Goal: Transaction & Acquisition: Purchase product/service

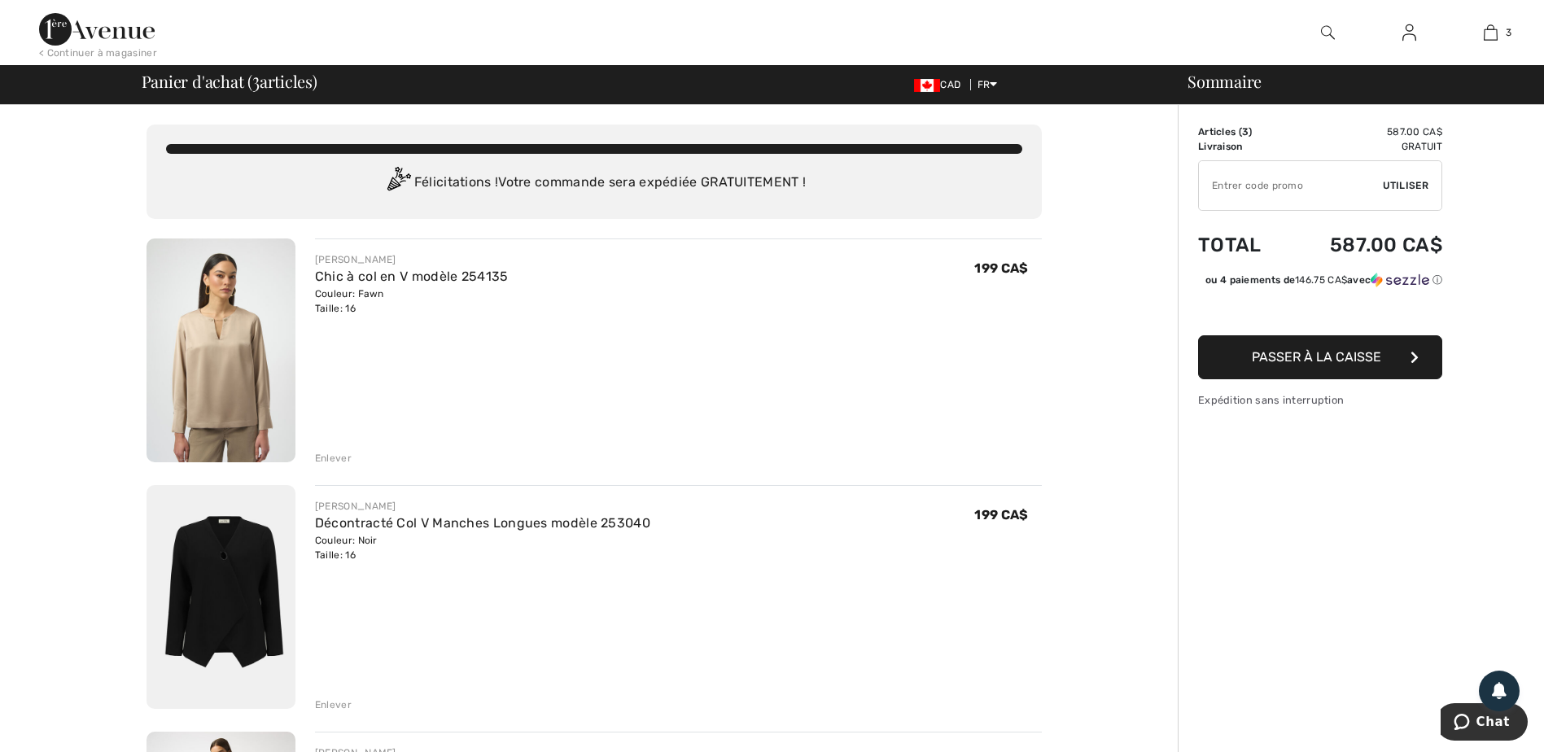
click at [1410, 37] on img at bounding box center [1410, 33] width 14 height 20
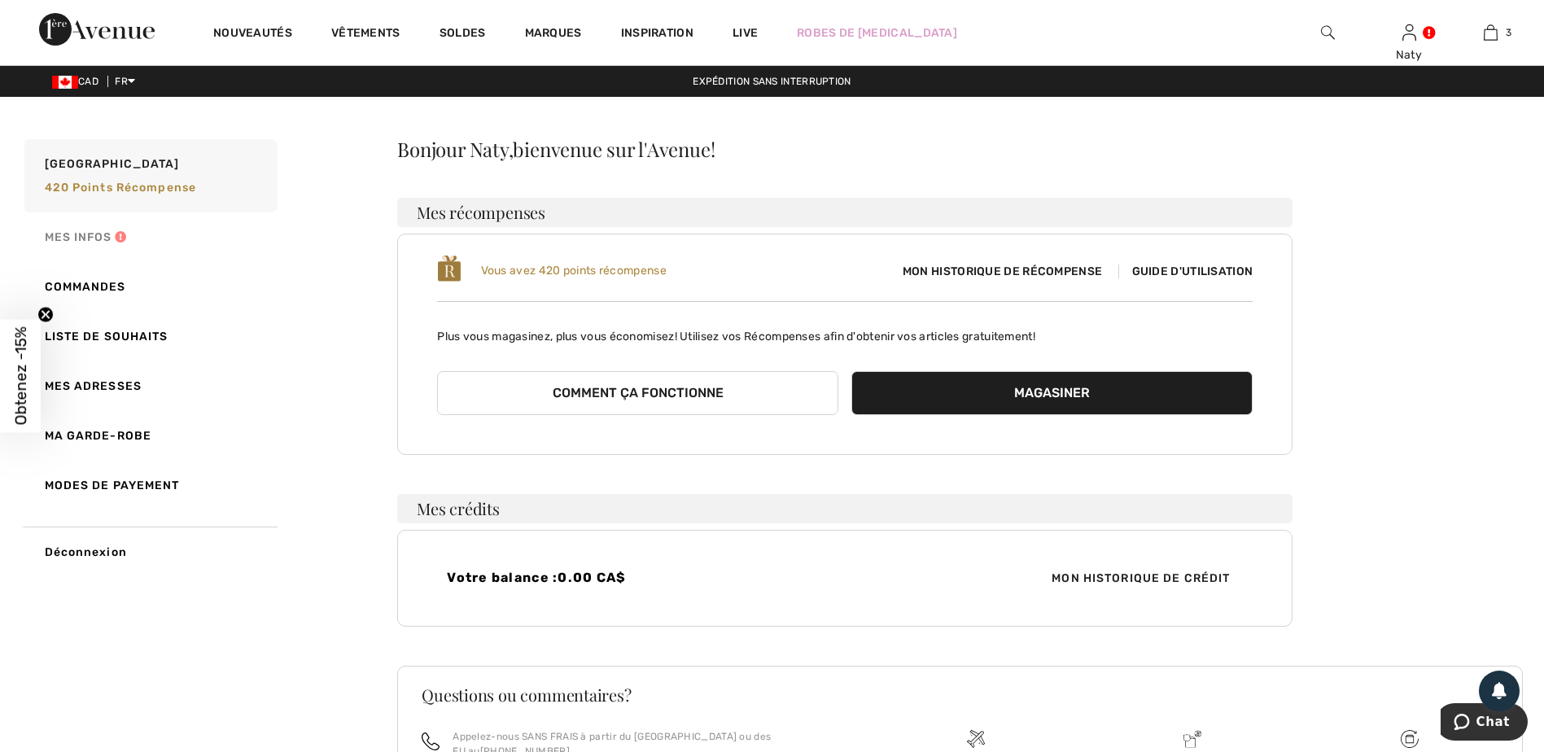
click at [57, 234] on link "Mes infos" at bounding box center [149, 237] width 256 height 50
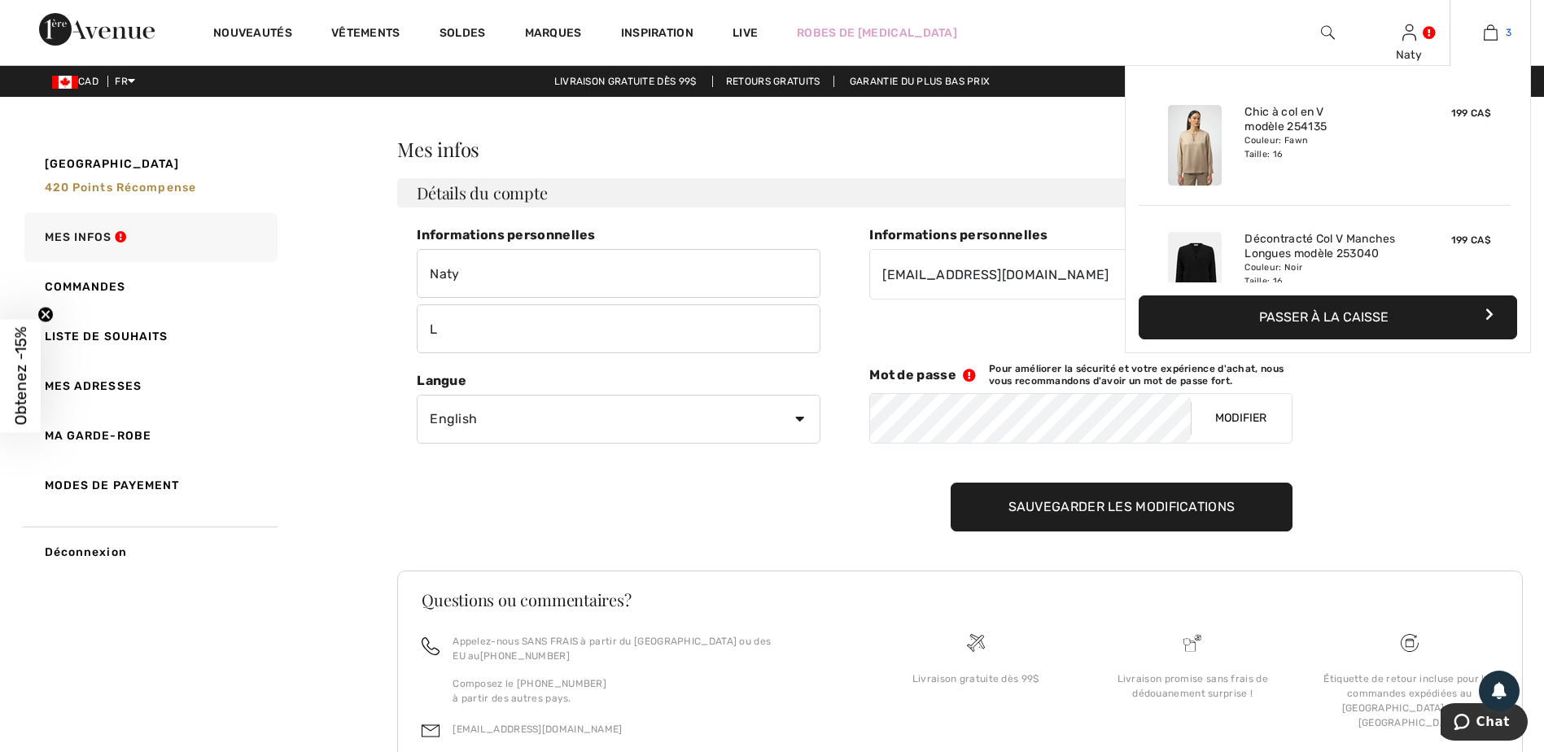
click at [1500, 27] on link "3" at bounding box center [1491, 33] width 80 height 20
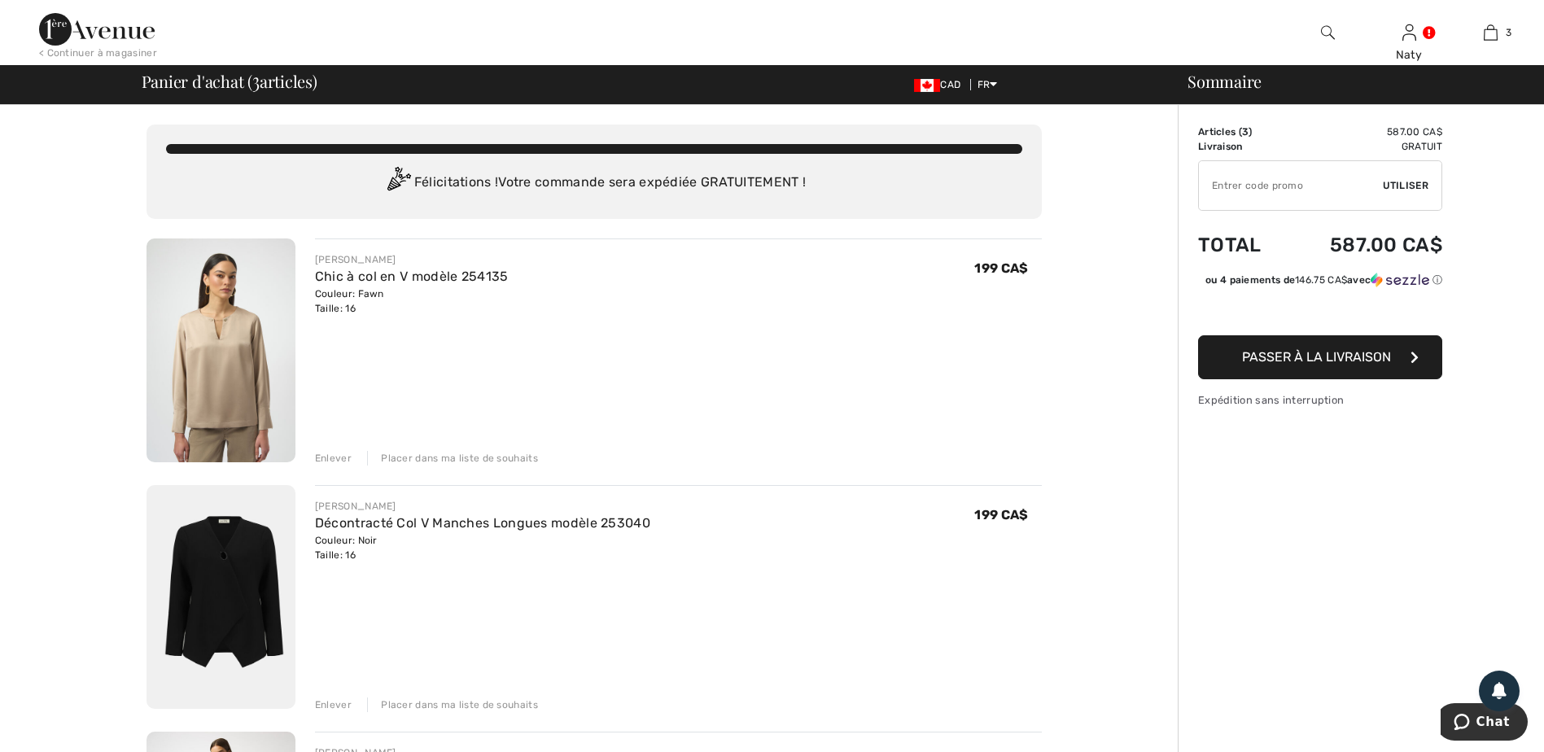
click at [54, 23] on img at bounding box center [97, 29] width 116 height 33
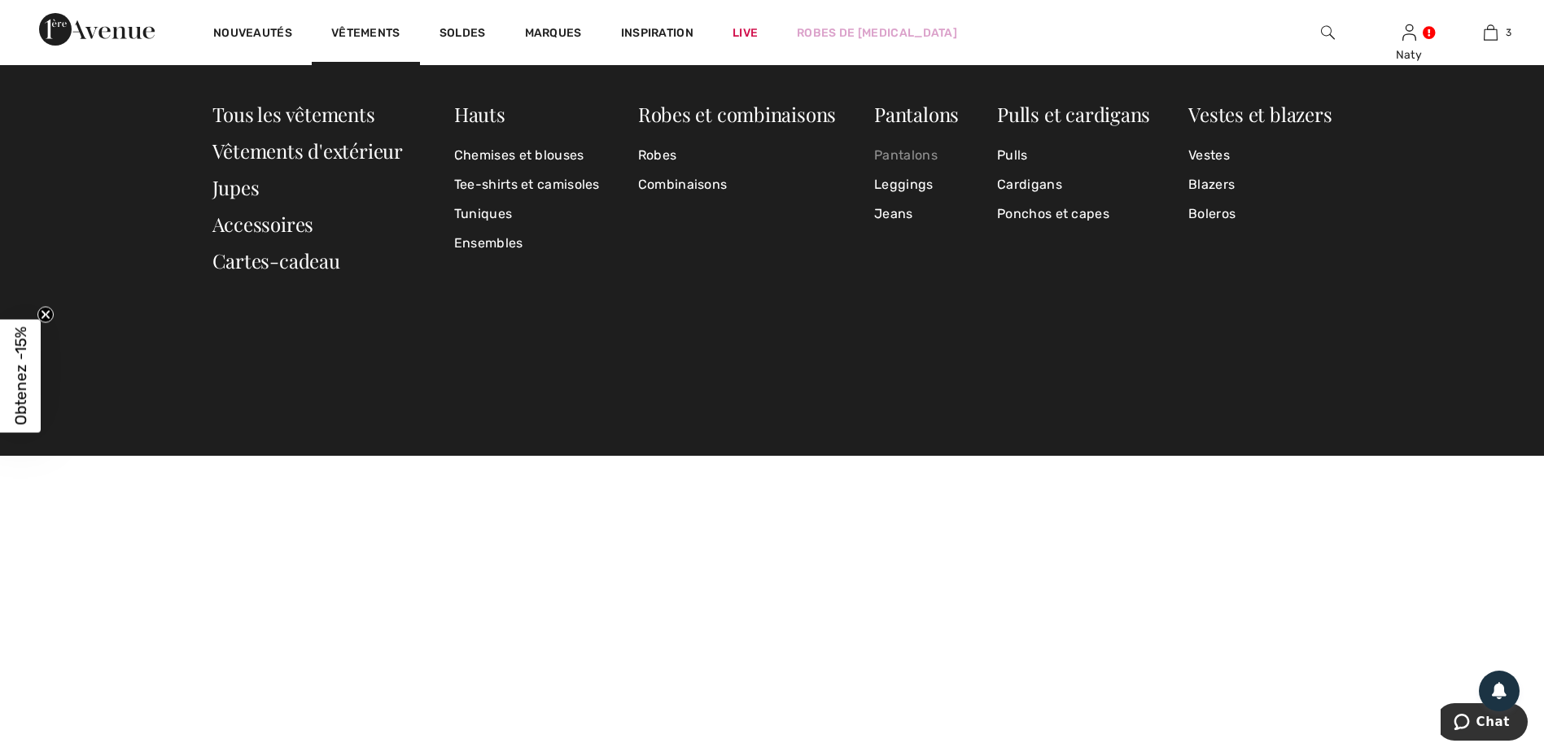
click at [924, 155] on link "Pantalons" at bounding box center [916, 155] width 85 height 29
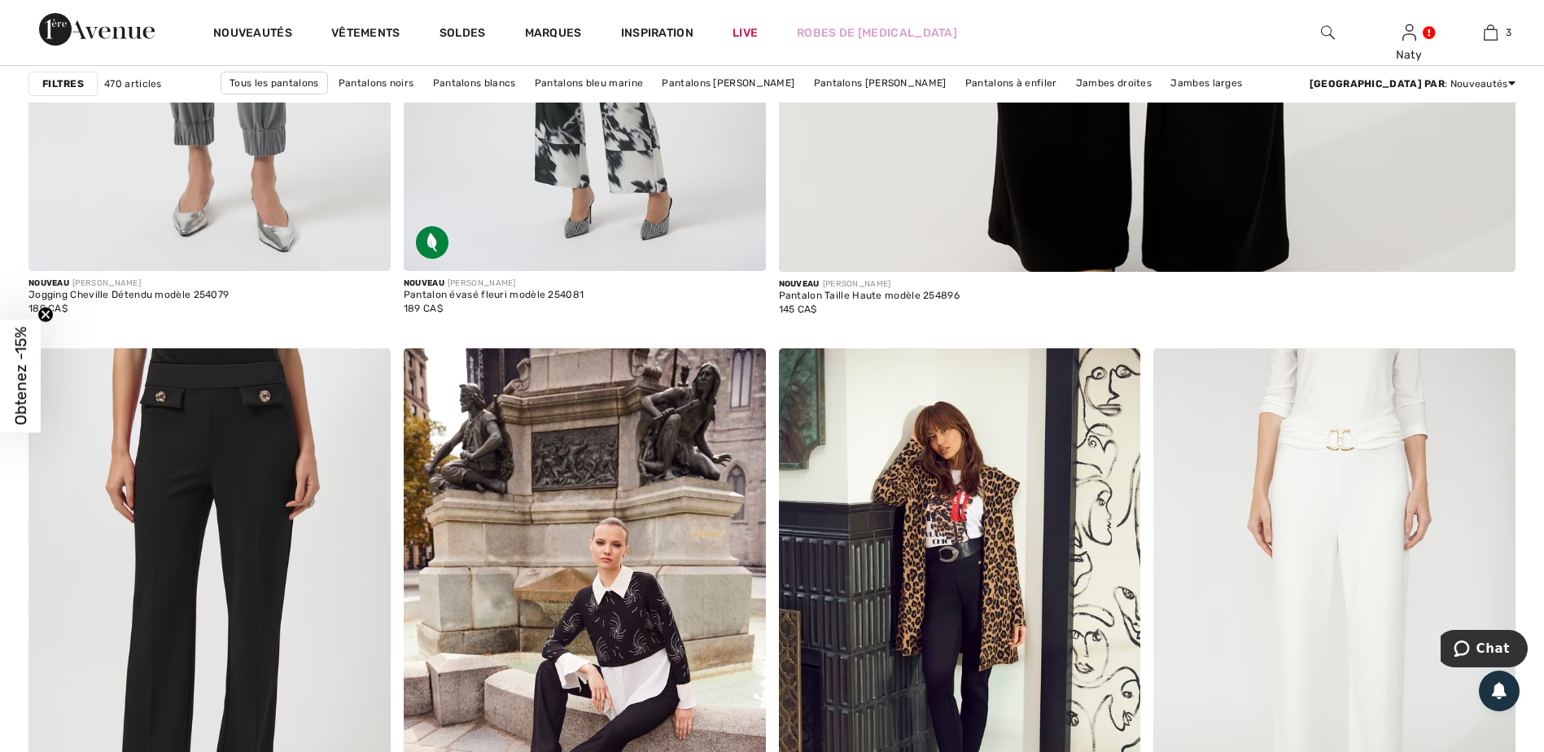
scroll to position [1384, 0]
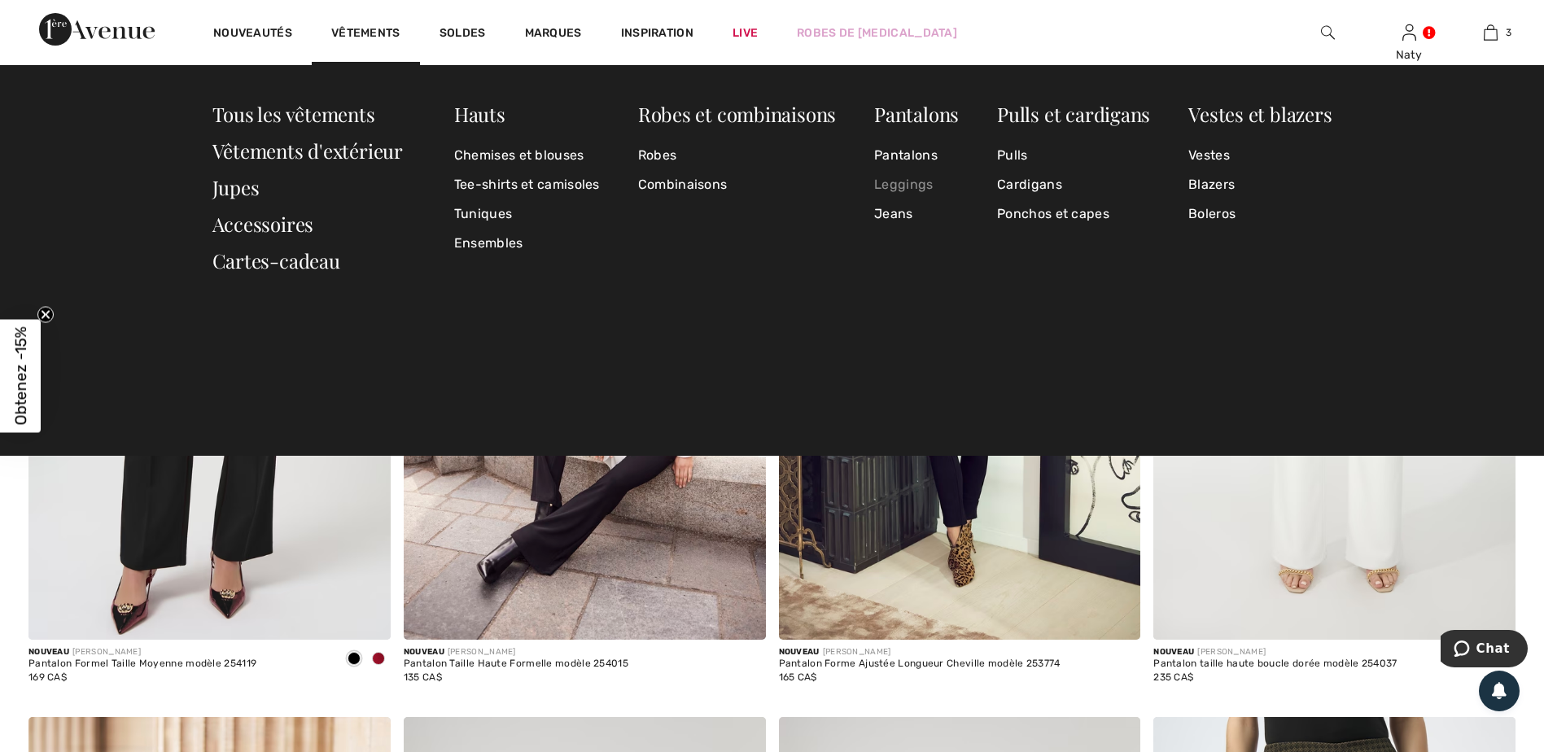
click at [901, 189] on link "Leggings" at bounding box center [916, 184] width 85 height 29
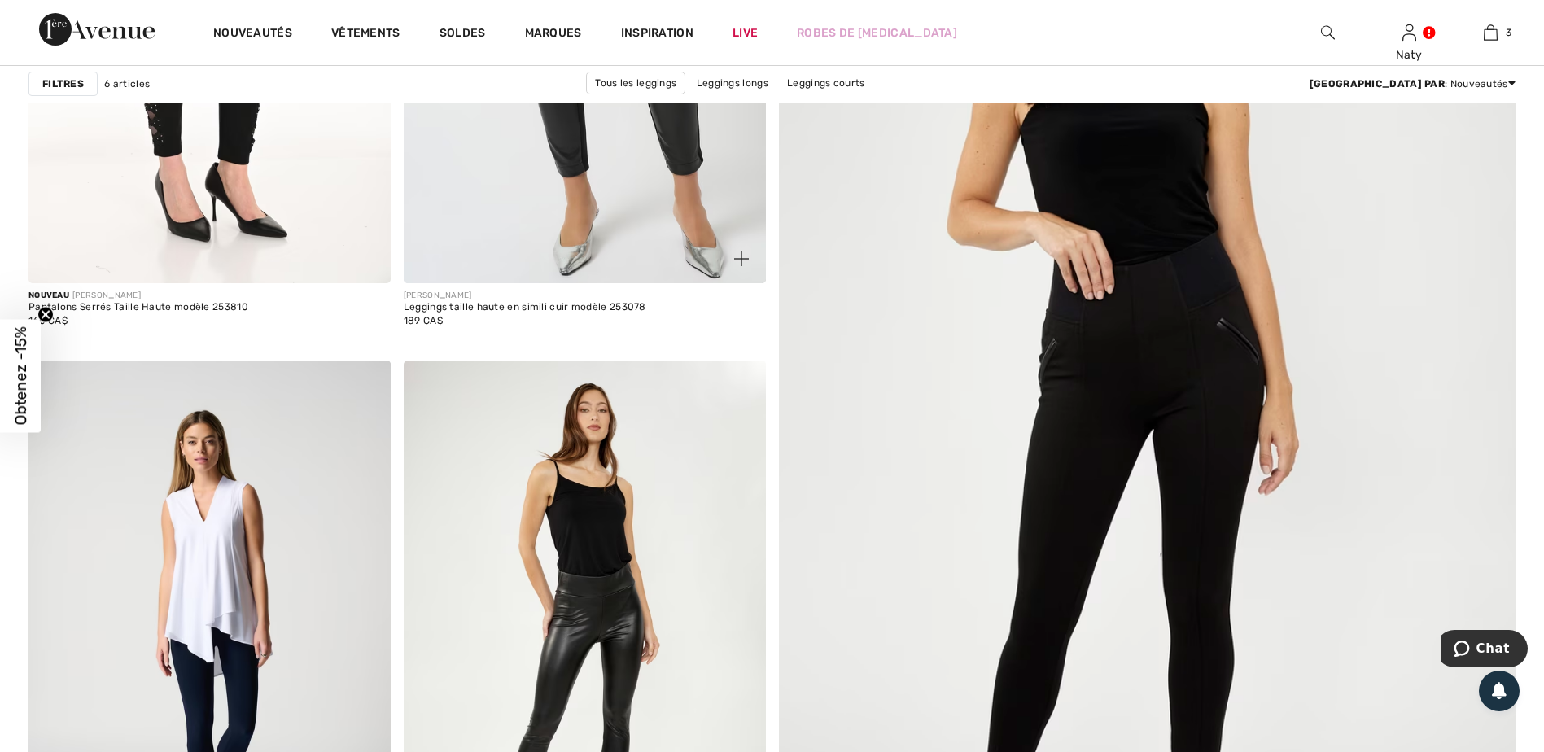
scroll to position [326, 0]
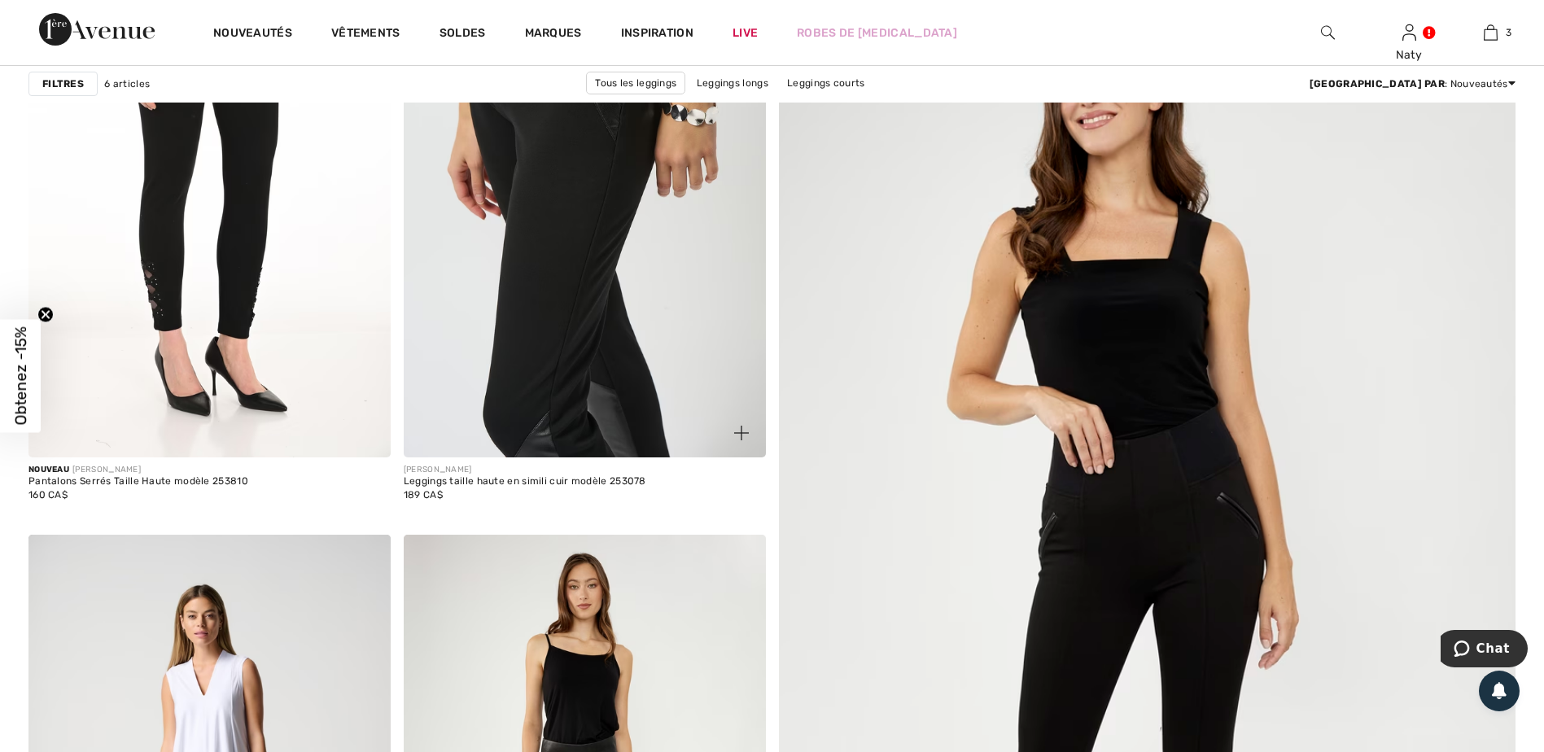
click at [611, 305] on img at bounding box center [585, 186] width 362 height 543
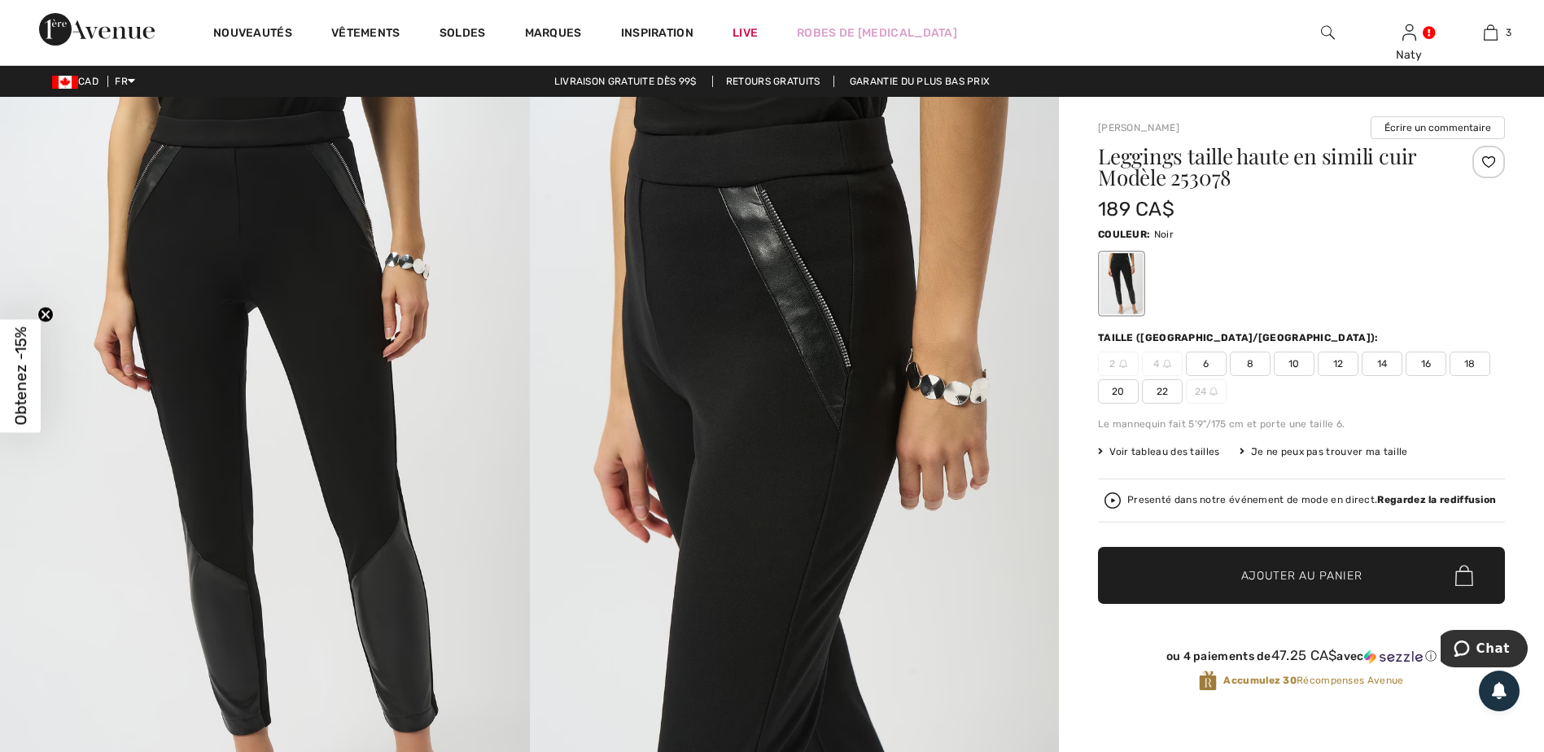
click at [1184, 448] on span "Voir tableau des tailles" at bounding box center [1159, 451] width 122 height 15
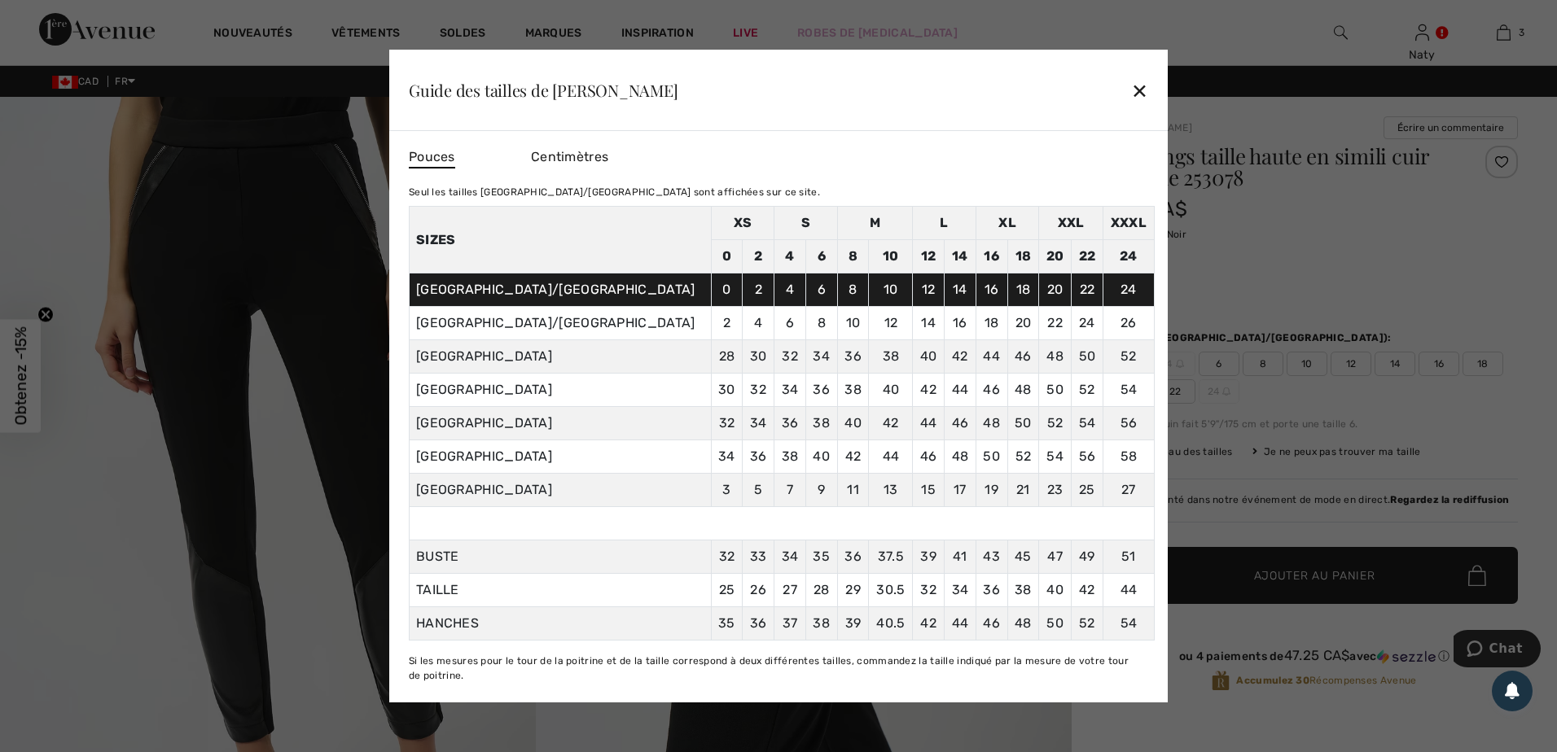
click at [1136, 90] on div "✕" at bounding box center [1139, 90] width 17 height 34
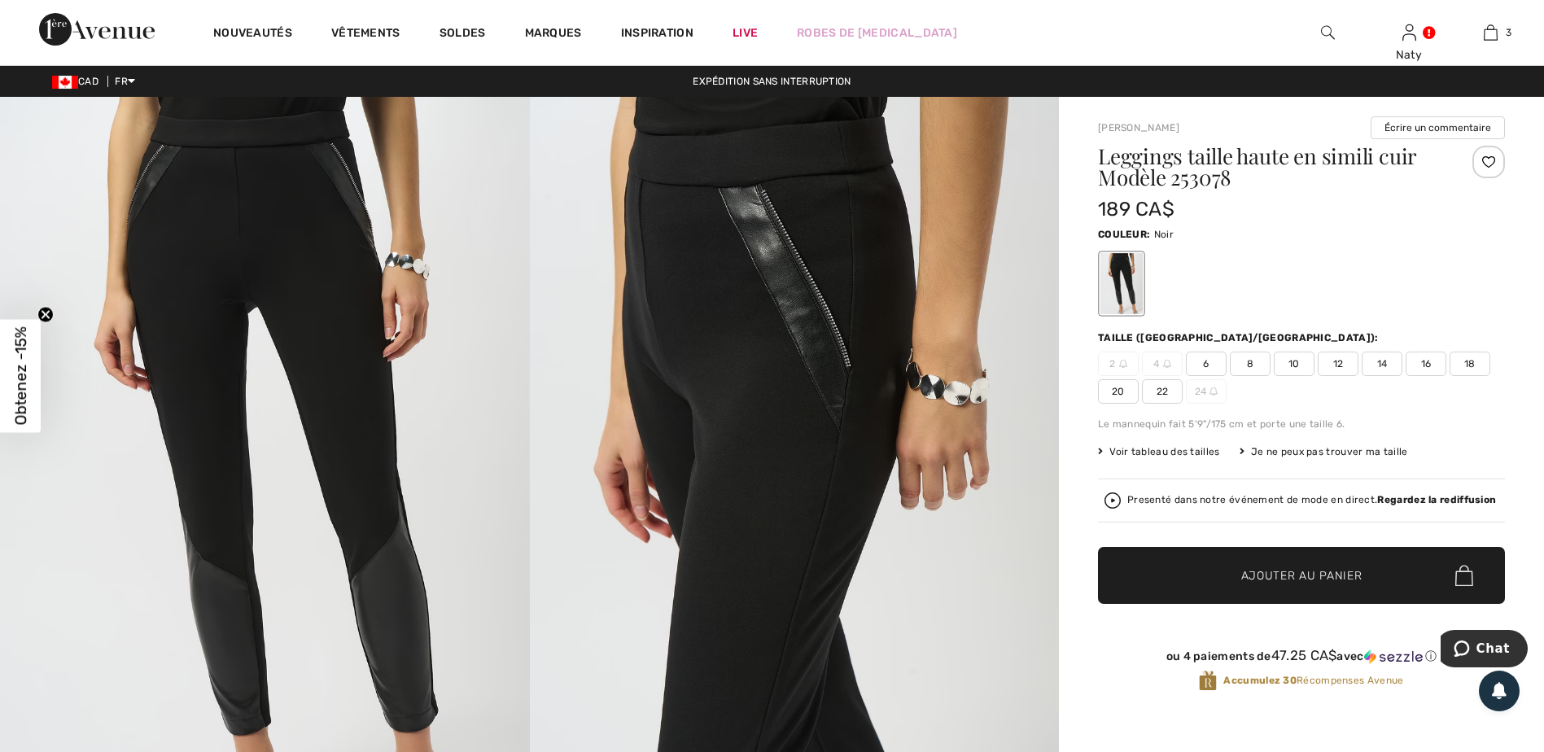
click at [1431, 363] on span "16" at bounding box center [1426, 364] width 41 height 24
drag, startPoint x: 1360, startPoint y: 572, endPoint x: 1337, endPoint y: 566, distance: 23.7
click at [1359, 572] on span "Ajouter au panier" at bounding box center [1301, 575] width 121 height 17
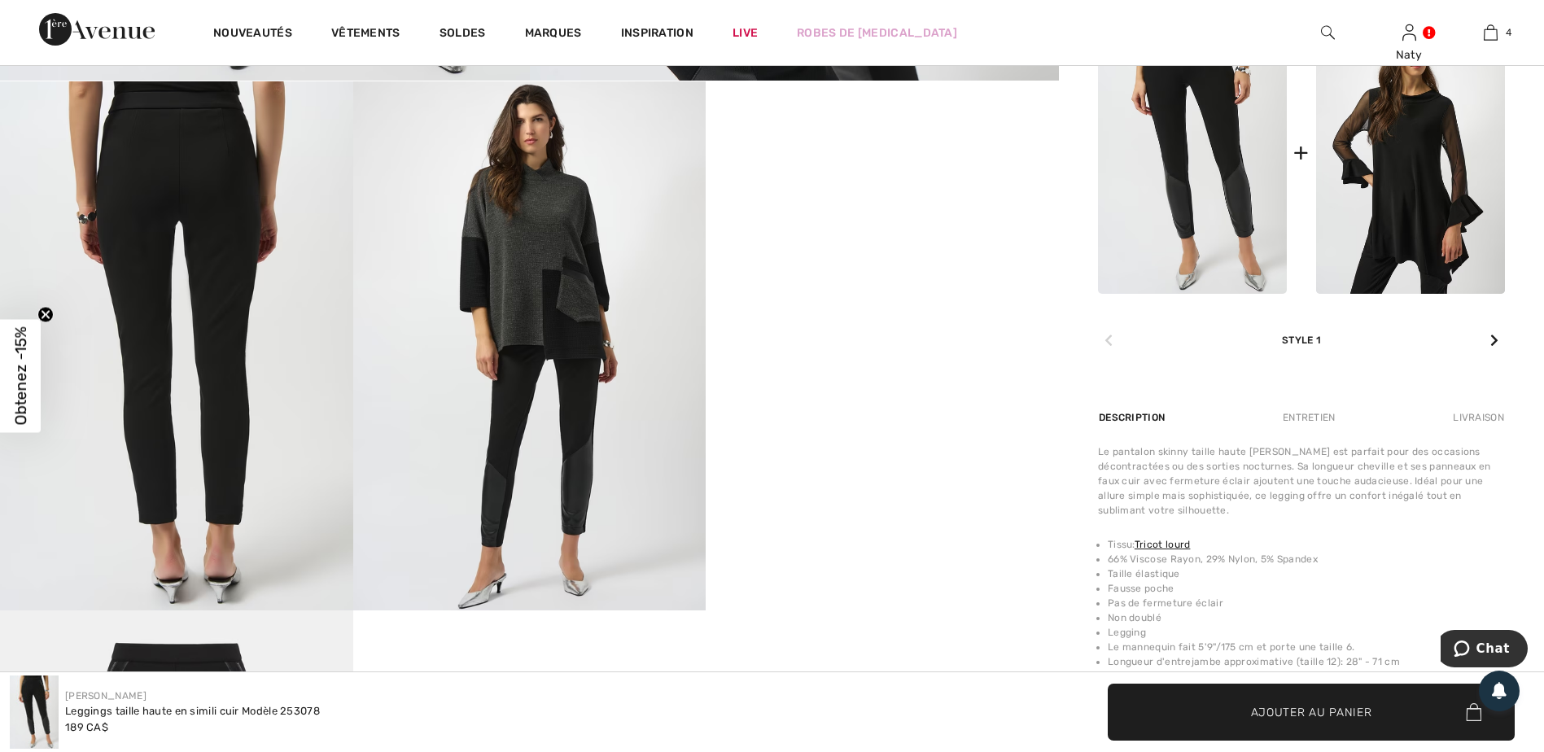
scroll to position [814, 0]
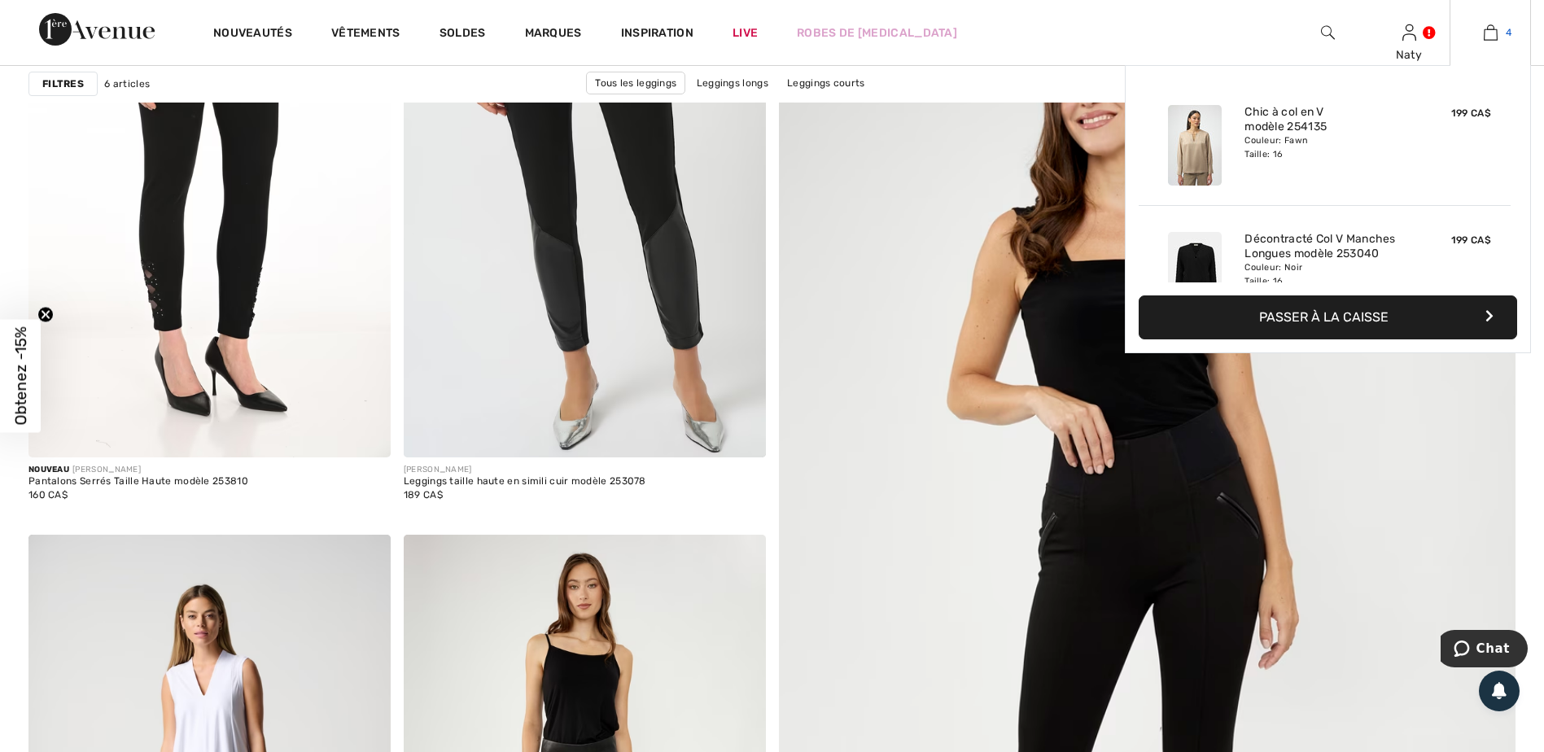
click at [1508, 42] on link "4" at bounding box center [1491, 33] width 80 height 20
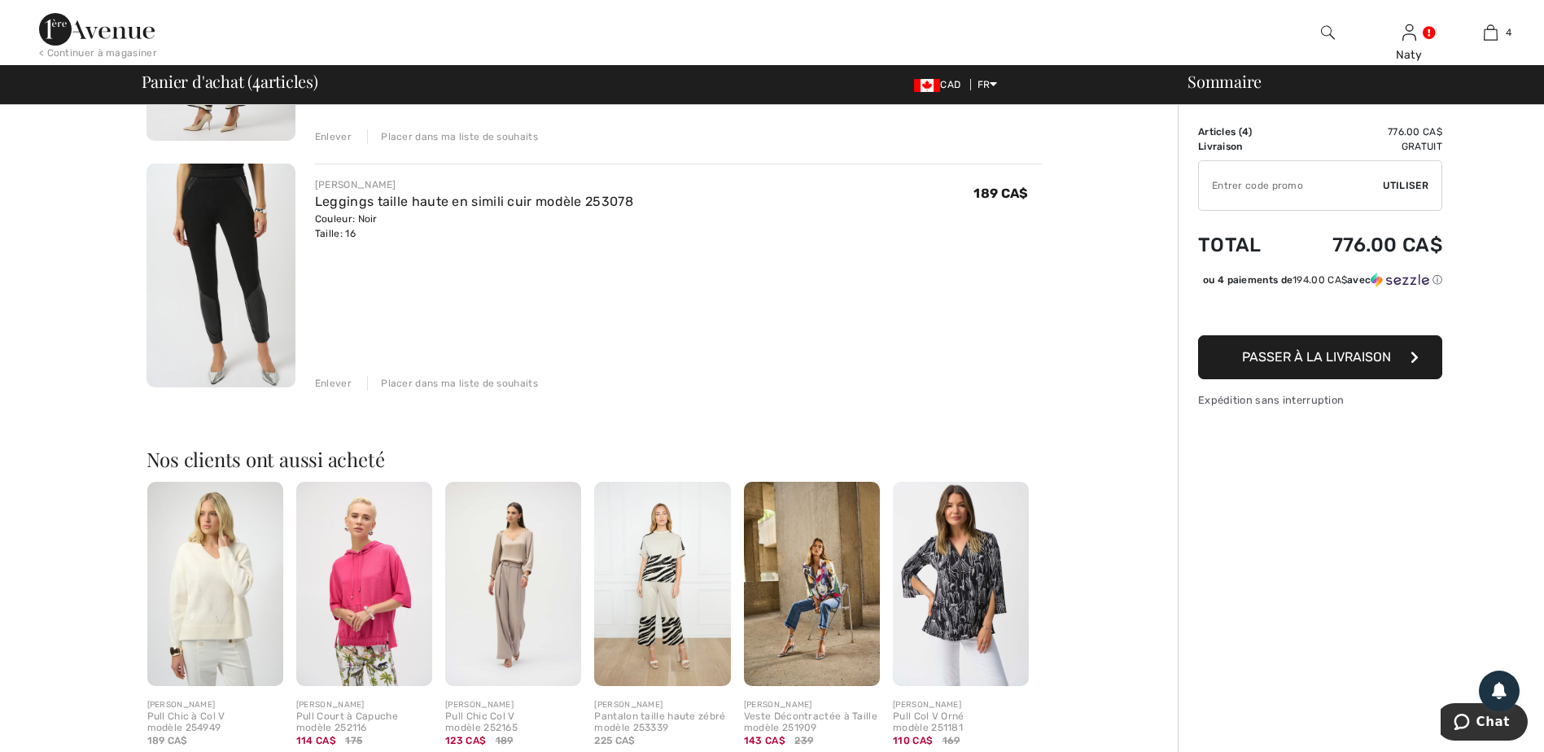
scroll to position [407, 0]
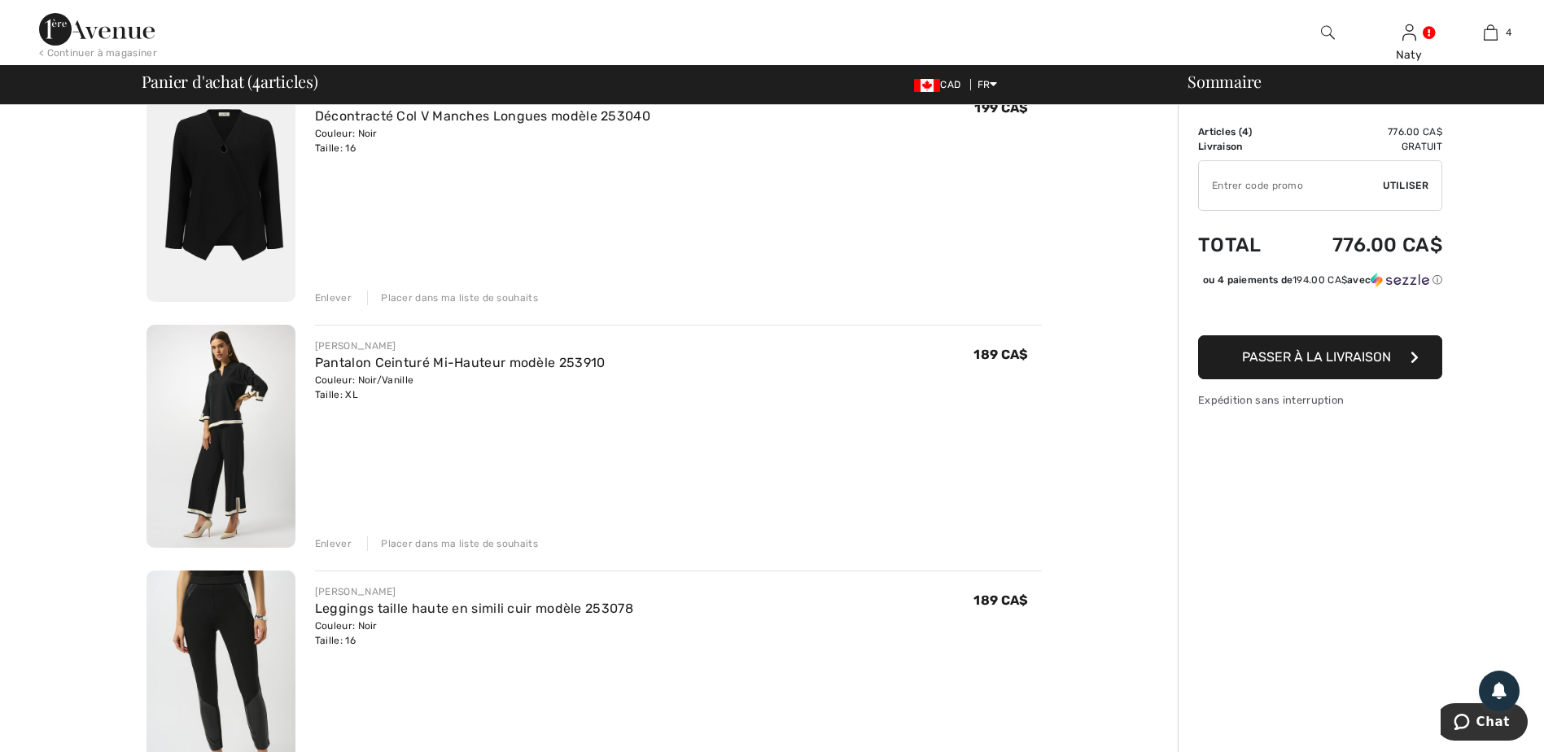
click at [227, 228] on img at bounding box center [221, 190] width 149 height 224
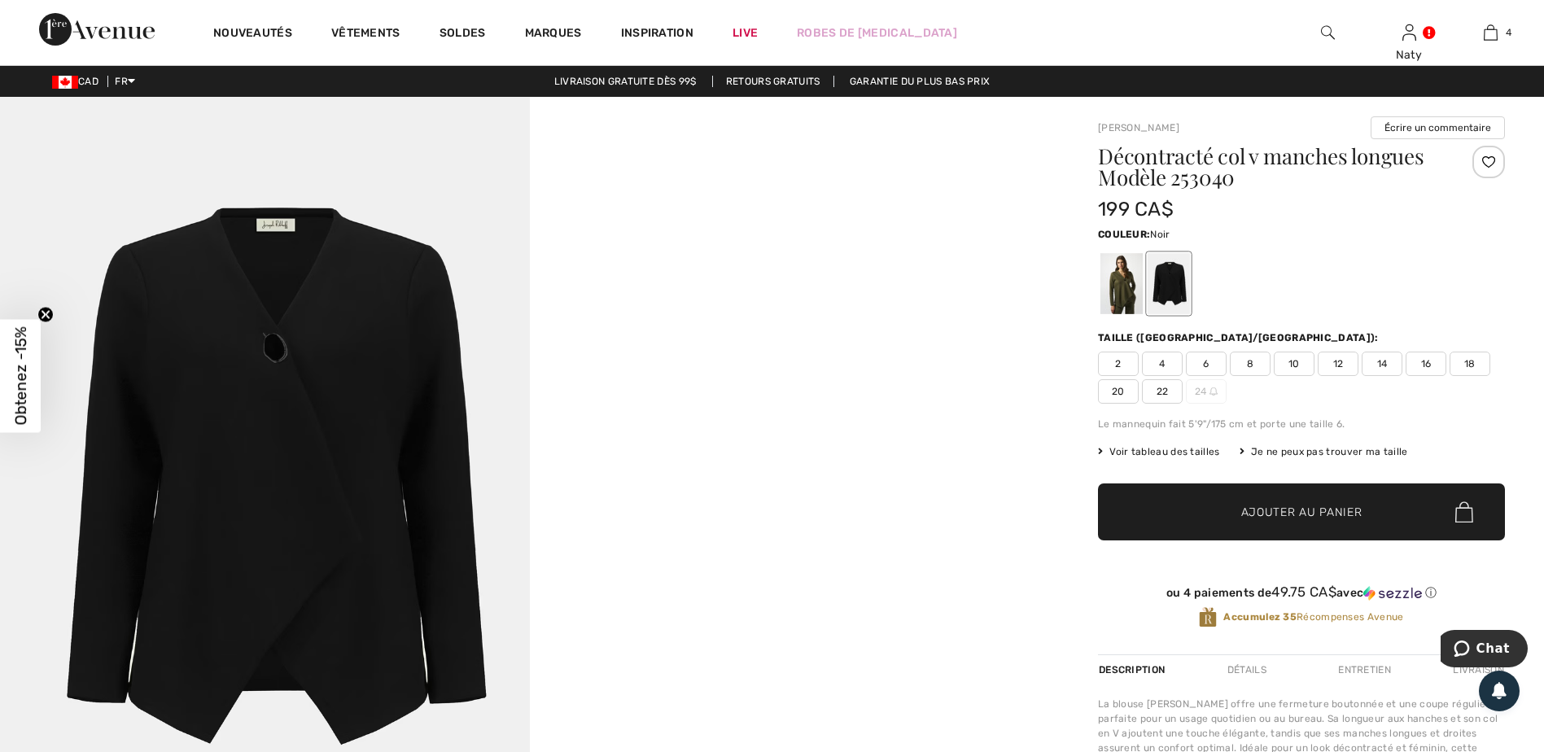
click at [307, 414] on img at bounding box center [265, 494] width 530 height 795
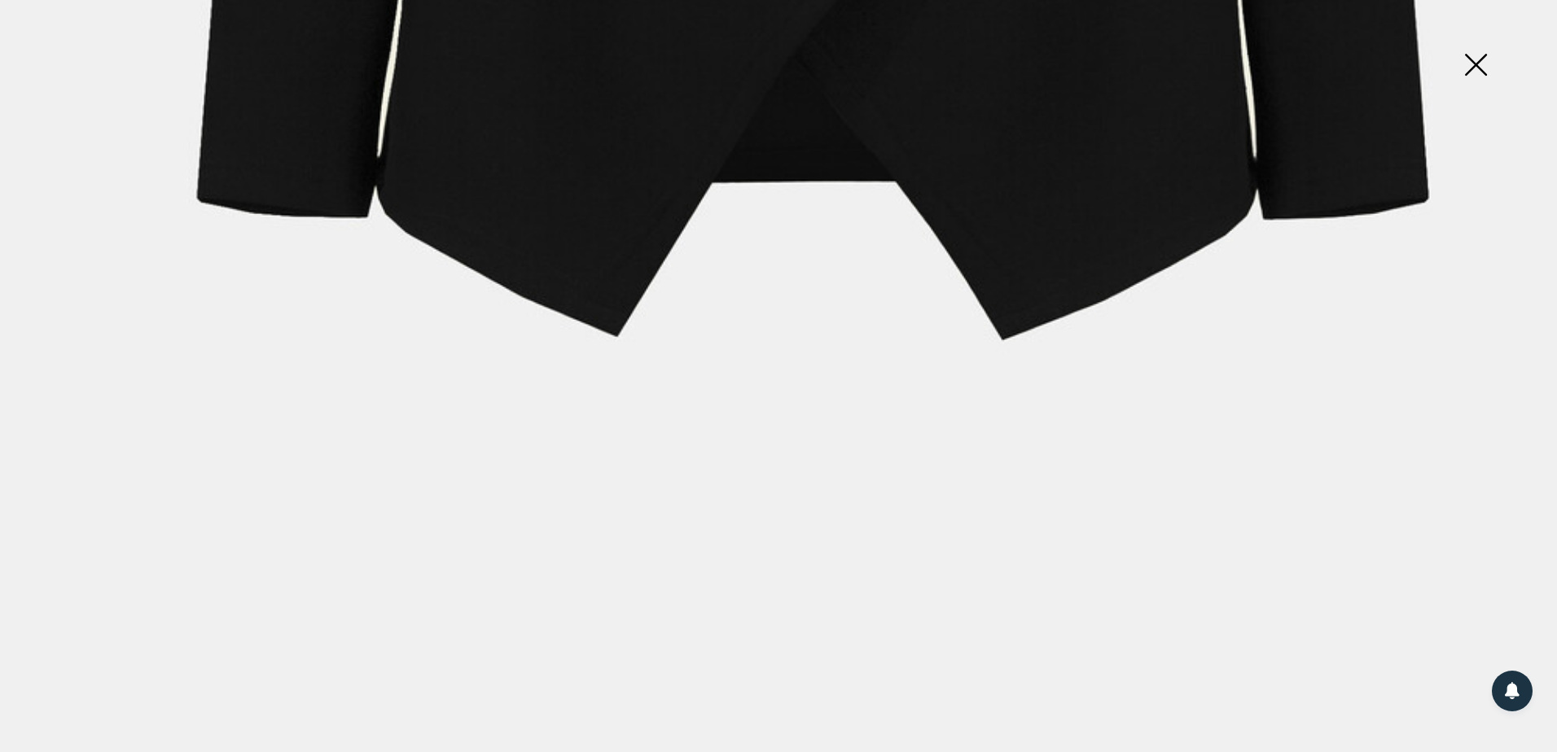
scroll to position [1565, 0]
